Goal: Task Accomplishment & Management: Use online tool/utility

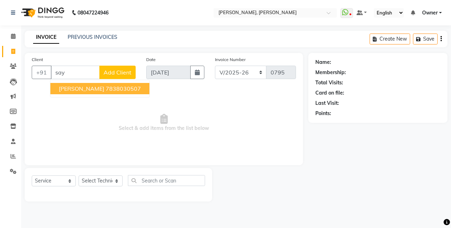
select select "5749"
select select "service"
click at [85, 89] on span "[PERSON_NAME]" at bounding box center [82, 88] width 46 height 7
type input "7838030507"
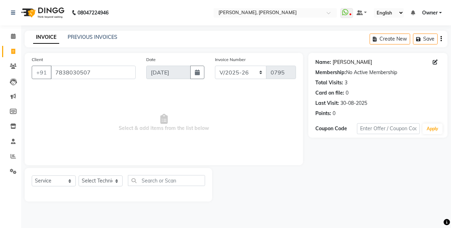
click at [340, 61] on link "[PERSON_NAME]" at bounding box center [353, 62] width 40 height 7
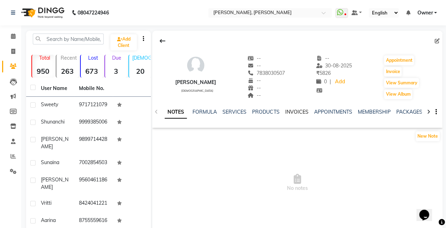
click at [296, 111] on link "INVOICES" at bounding box center [296, 112] width 23 height 6
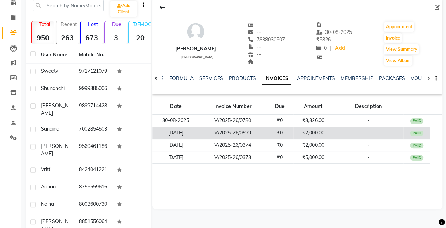
scroll to position [33, 0]
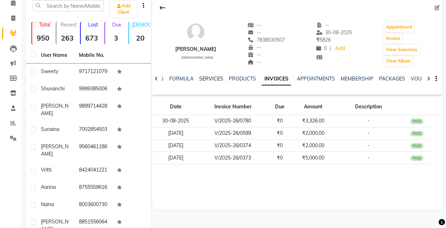
click at [214, 78] on link "SERVICES" at bounding box center [211, 78] width 24 height 6
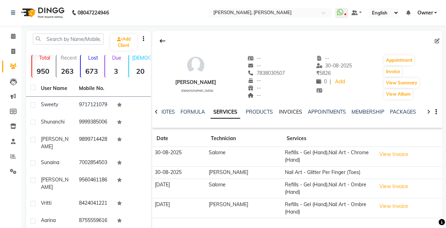
click at [293, 112] on link "INVOICES" at bounding box center [290, 112] width 23 height 6
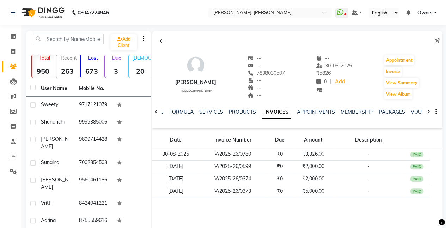
click at [429, 112] on icon at bounding box center [428, 111] width 3 height 5
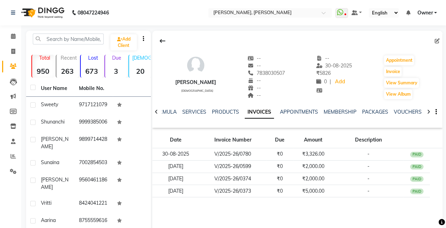
click at [429, 112] on icon at bounding box center [428, 111] width 3 height 5
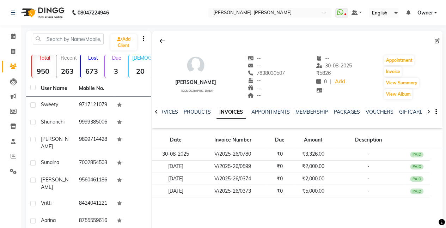
click at [429, 112] on icon at bounding box center [428, 111] width 3 height 5
click at [429, 112] on div "NOTES FORMULA SERVICES PRODUCTS INVOICES APPOINTMENTS MEMBERSHIP PACKAGES VOUCH…" at bounding box center [297, 112] width 290 height 24
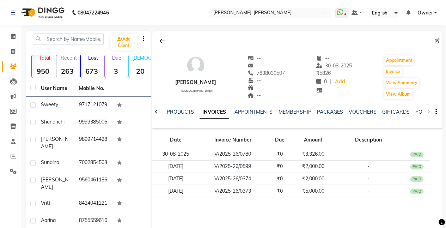
click at [429, 112] on div "NOTES FORMULA SERVICES PRODUCTS INVOICES APPOINTMENTS MEMBERSHIP PACKAGES VOUCH…" at bounding box center [297, 112] width 290 height 24
click at [396, 79] on button "View Summary" at bounding box center [401, 83] width 35 height 10
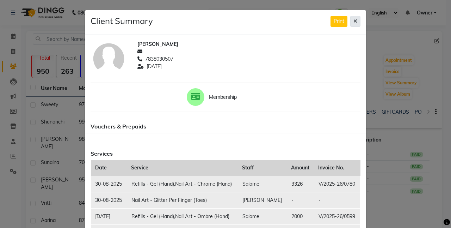
click at [354, 22] on icon at bounding box center [356, 21] width 4 height 5
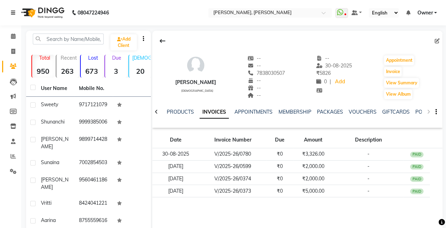
click at [13, 13] on icon at bounding box center [13, 12] width 4 height 5
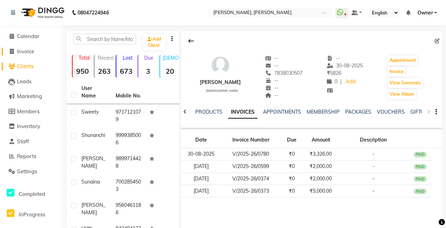
click at [32, 54] on span "Invoice" at bounding box center [25, 51] width 17 height 7
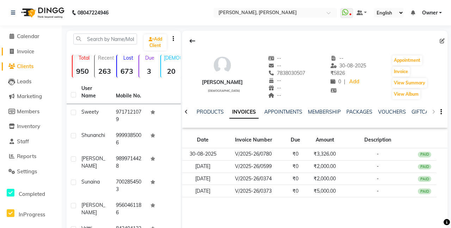
select select "service"
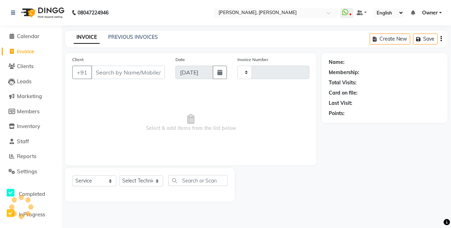
type input "0795"
select select "5749"
